Goal: Use online tool/utility: Utilize a website feature to perform a specific function

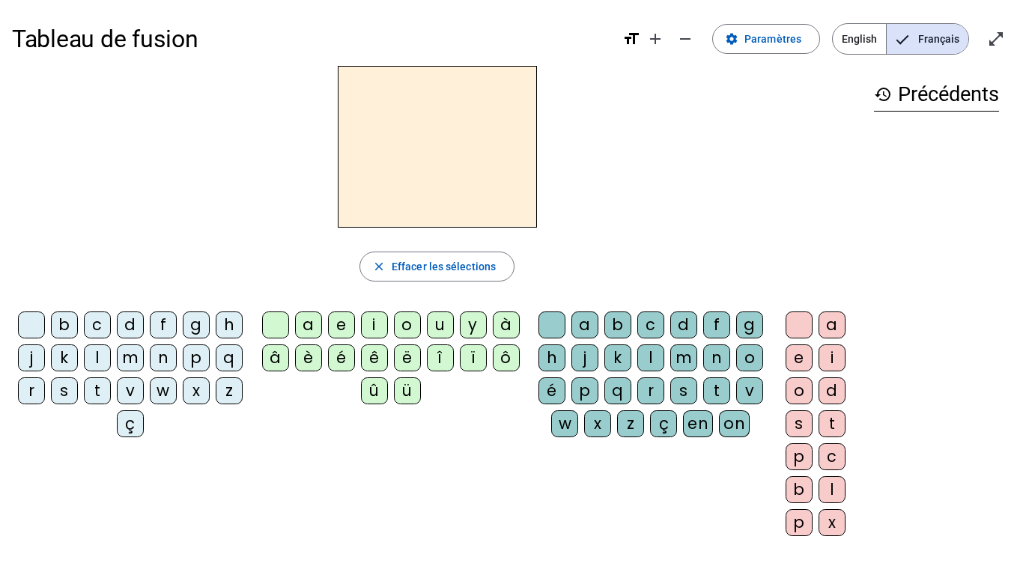
click at [45, 356] on div "j" at bounding box center [31, 357] width 27 height 27
click at [339, 323] on div "e" at bounding box center [341, 324] width 27 height 27
click at [144, 326] on div "d" at bounding box center [130, 324] width 27 height 27
click at [144, 363] on div "m" at bounding box center [130, 357] width 27 height 27
click at [111, 359] on div "l" at bounding box center [97, 357] width 27 height 27
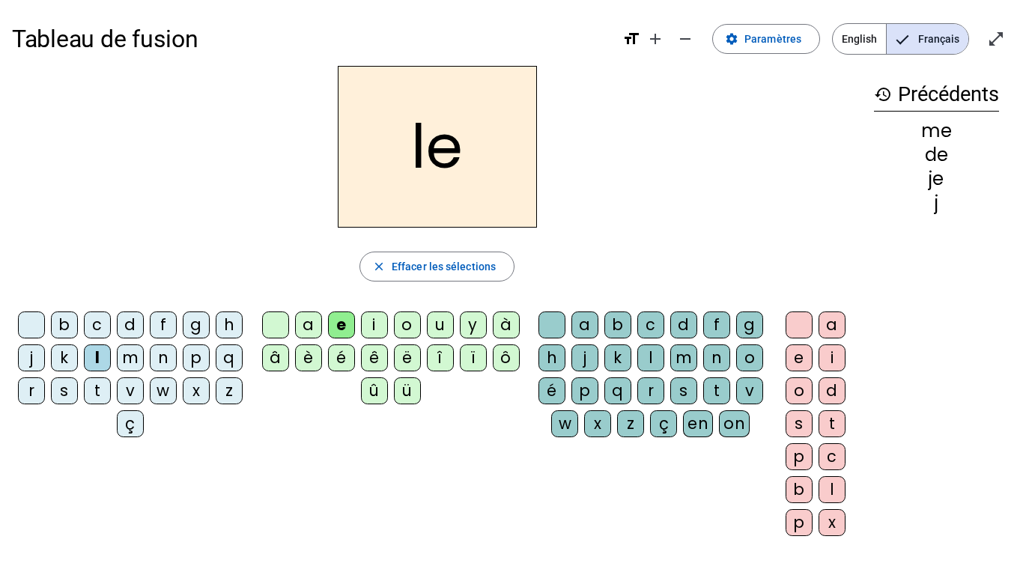
click at [432, 326] on div "u" at bounding box center [440, 324] width 27 height 27
click at [144, 387] on div "v" at bounding box center [130, 390] width 27 height 27
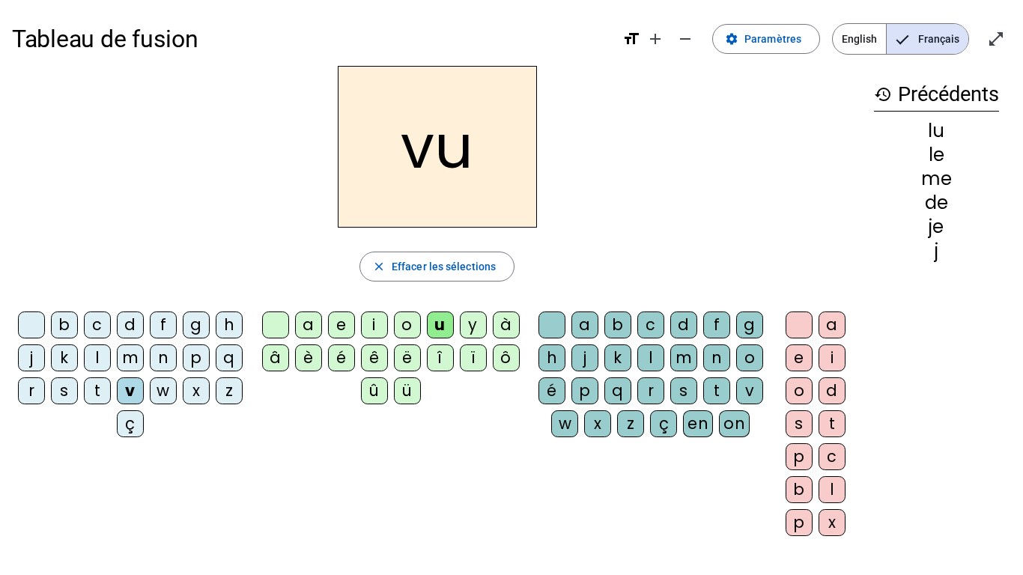
click at [78, 326] on div "b" at bounding box center [64, 324] width 27 height 27
click at [183, 371] on div "p" at bounding box center [196, 357] width 27 height 27
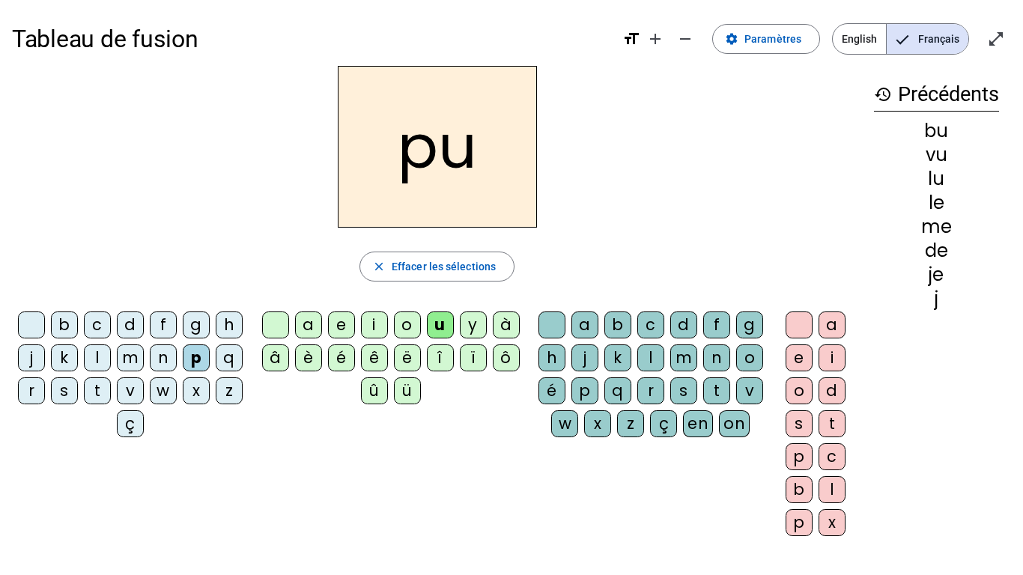
click at [78, 396] on div "s" at bounding box center [64, 390] width 27 height 27
click at [307, 321] on div "a" at bounding box center [308, 324] width 27 height 27
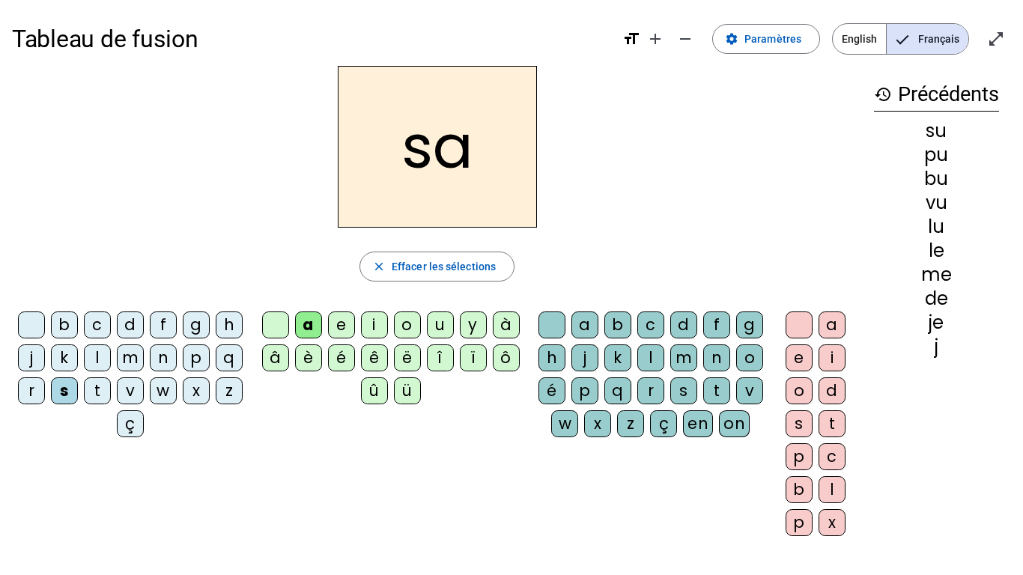
click at [111, 364] on div "l" at bounding box center [97, 357] width 27 height 27
click at [664, 326] on div "c" at bounding box center [650, 324] width 27 height 27
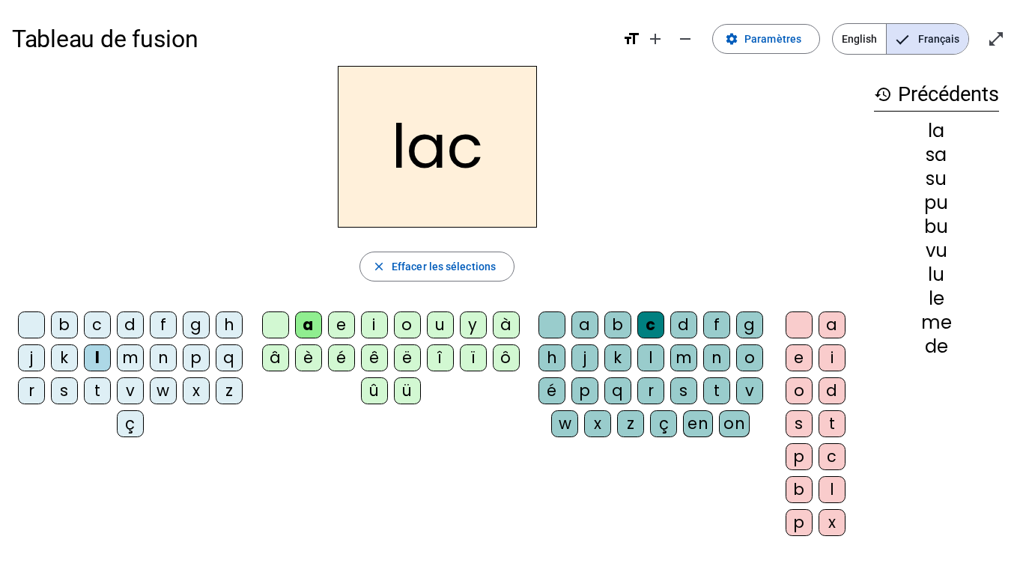
click at [78, 389] on div "s" at bounding box center [64, 390] width 27 height 27
click at [111, 387] on div "t" at bounding box center [97, 390] width 27 height 27
click at [793, 393] on div "o" at bounding box center [798, 390] width 27 height 27
